Goal: Transaction & Acquisition: Purchase product/service

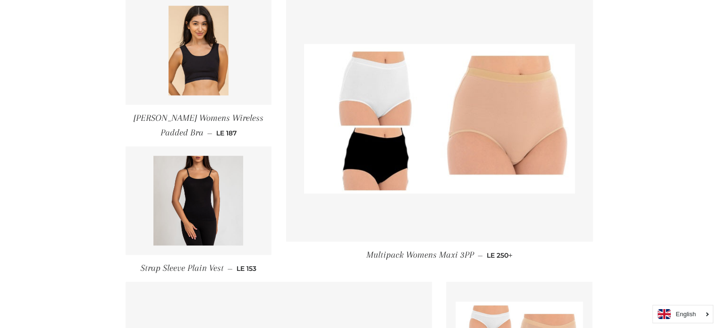
scroll to position [755, 0]
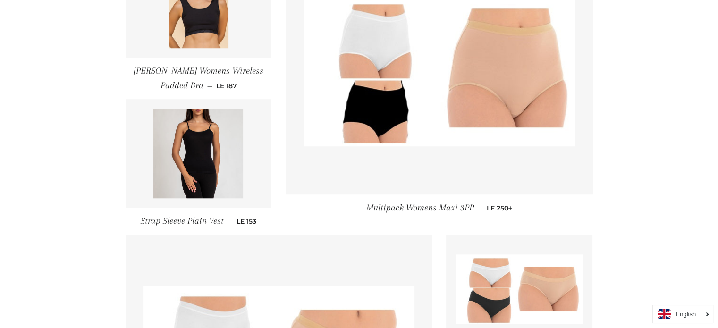
click at [500, 207] on span "Regular price LE 250 +" at bounding box center [500, 208] width 26 height 8
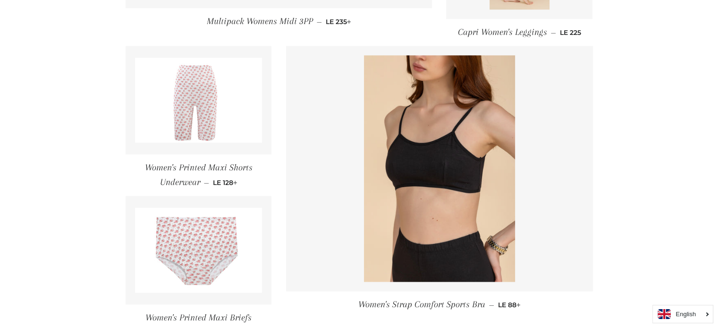
scroll to position [1321, 0]
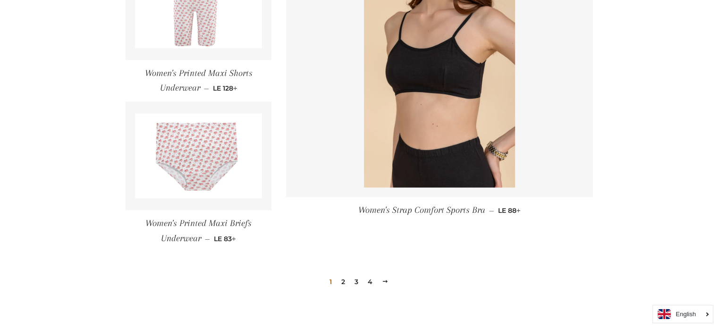
click at [343, 281] on link "2" at bounding box center [342, 282] width 11 height 14
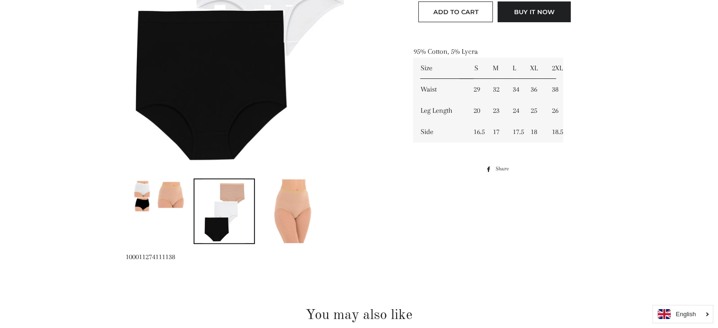
click at [164, 212] on link at bounding box center [156, 195] width 61 height 35
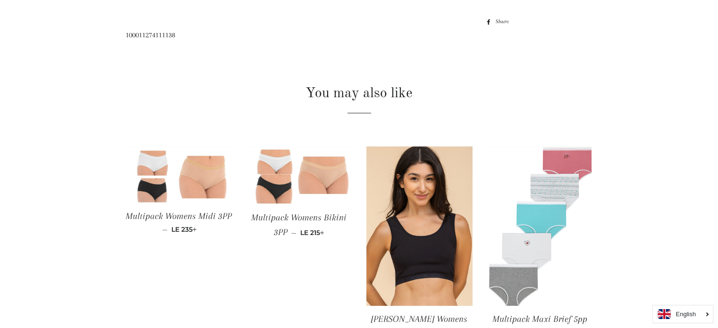
scroll to position [572, 0]
